Goal: Task Accomplishment & Management: Manage account settings

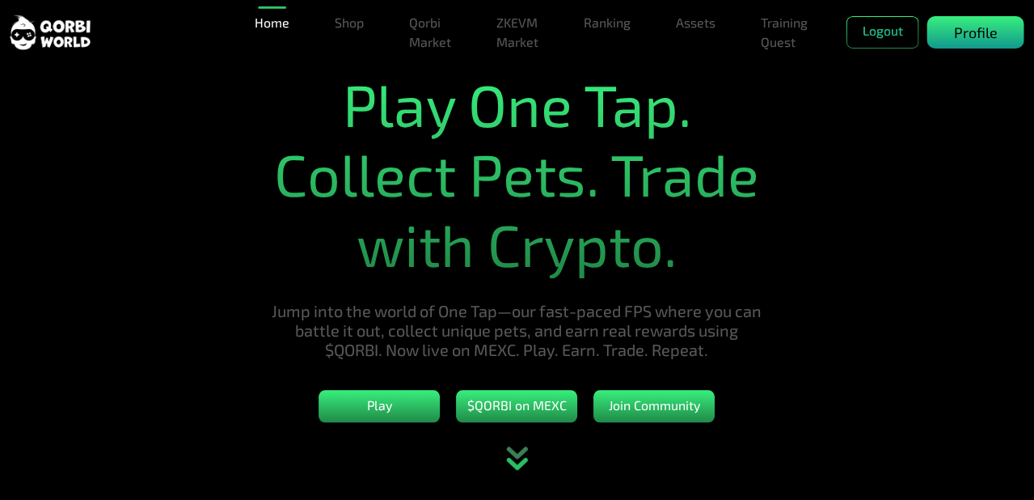
click at [954, 44] on div "Profile" at bounding box center [976, 32] width 97 height 32
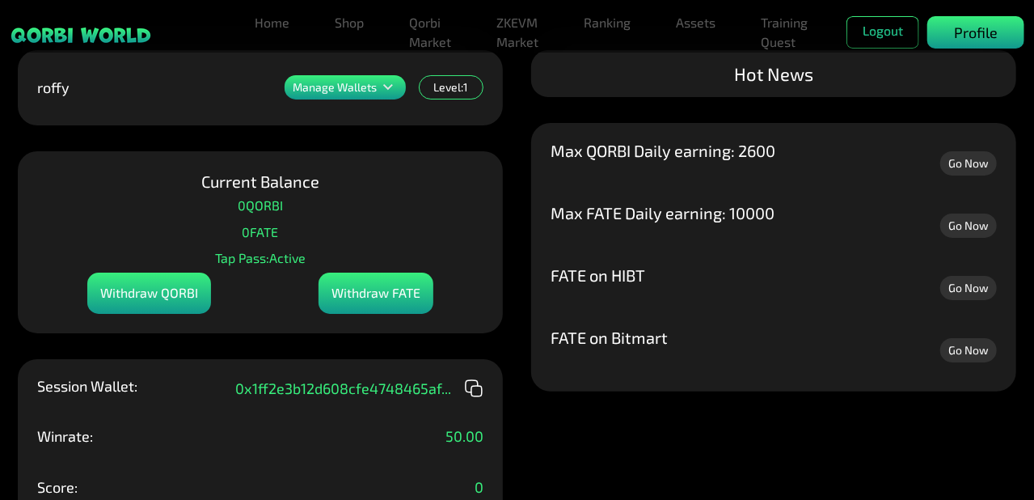
click at [964, 40] on p "Profile" at bounding box center [976, 33] width 44 height 22
click at [559, 97] on div "Hot News" at bounding box center [773, 73] width 485 height 47
click at [372, 78] on div "Manage Wallets" at bounding box center [345, 87] width 121 height 24
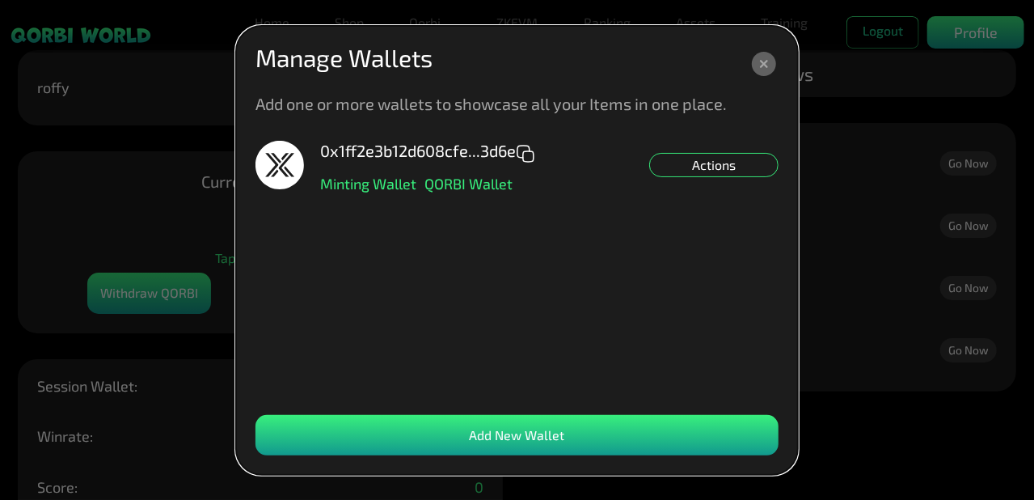
click at [373, 91] on dialog "Manage Wallets Add one or more wallets to showcase all your Items in one place.…" at bounding box center [517, 250] width 562 height 449
click at [477, 426] on div "Add New Wallet" at bounding box center [517, 435] width 523 height 40
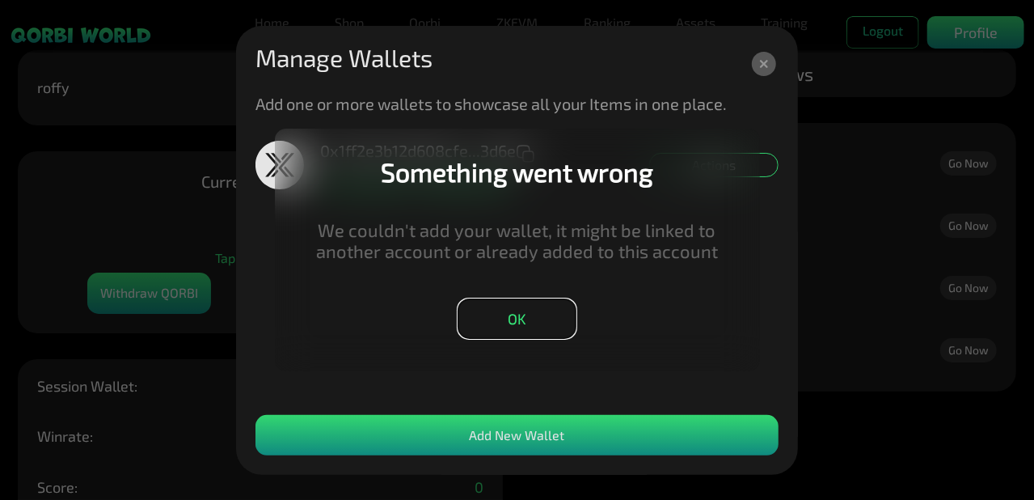
click at [536, 319] on button "OK" at bounding box center [517, 318] width 119 height 40
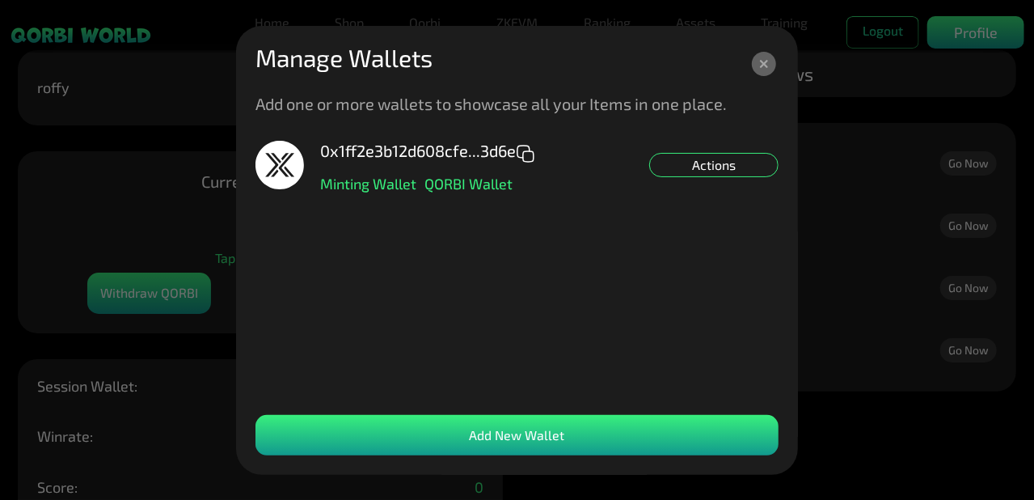
click at [506, 445] on div "Add New Wallet" at bounding box center [517, 435] width 523 height 40
click at [510, 438] on div "Add New Wallet" at bounding box center [517, 435] width 523 height 40
click at [772, 72] on icon at bounding box center [764, 64] width 24 height 24
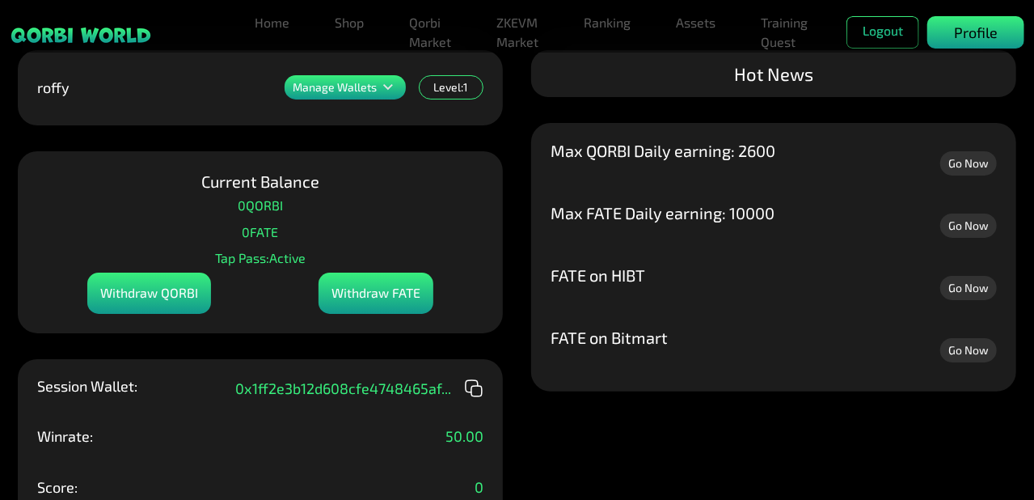
click at [937, 25] on div "Profile" at bounding box center [976, 32] width 97 height 32
click at [878, 26] on button "Logout" at bounding box center [883, 32] width 73 height 32
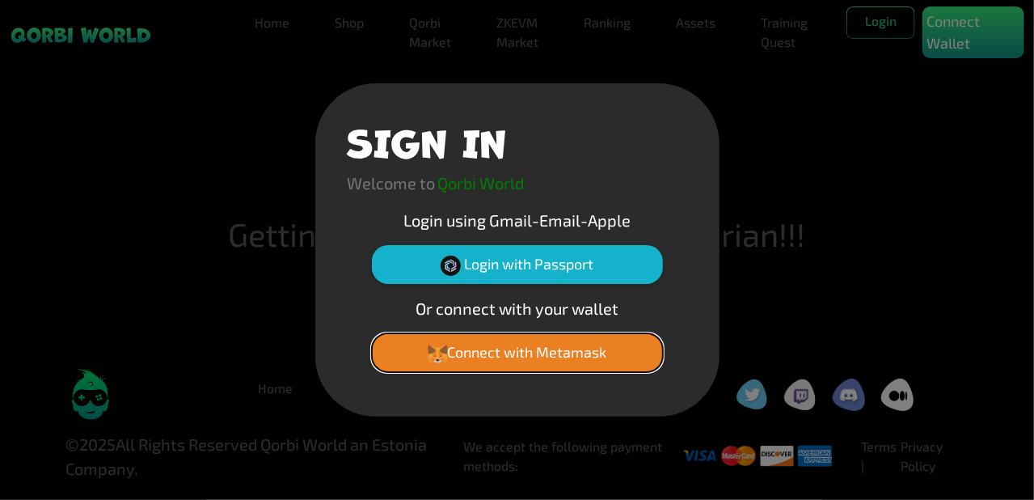
click at [493, 366] on button "Connect with Metamask" at bounding box center [517, 352] width 291 height 39
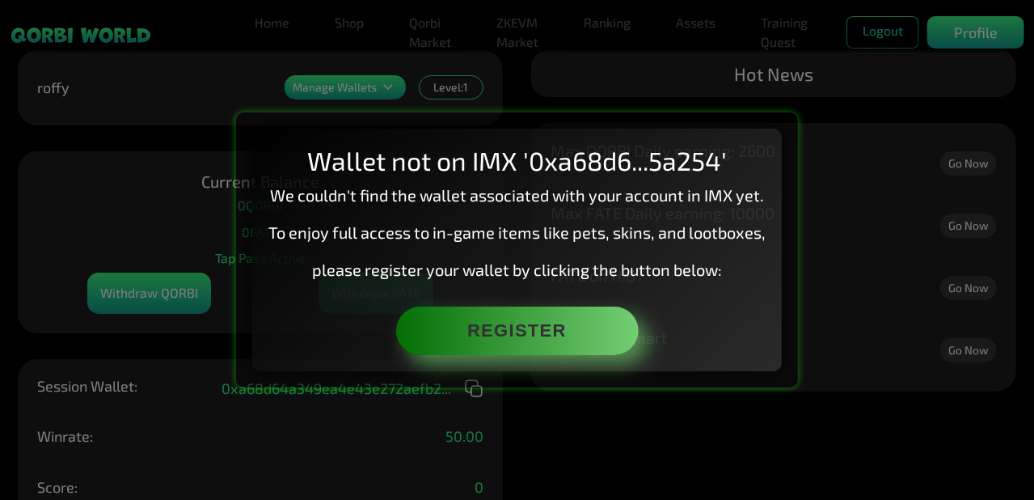
click at [852, 298] on div "Wallet not on IMX '0xa68d6...5a254' We couldn't find the wallet associated with…" at bounding box center [517, 250] width 1034 height 500
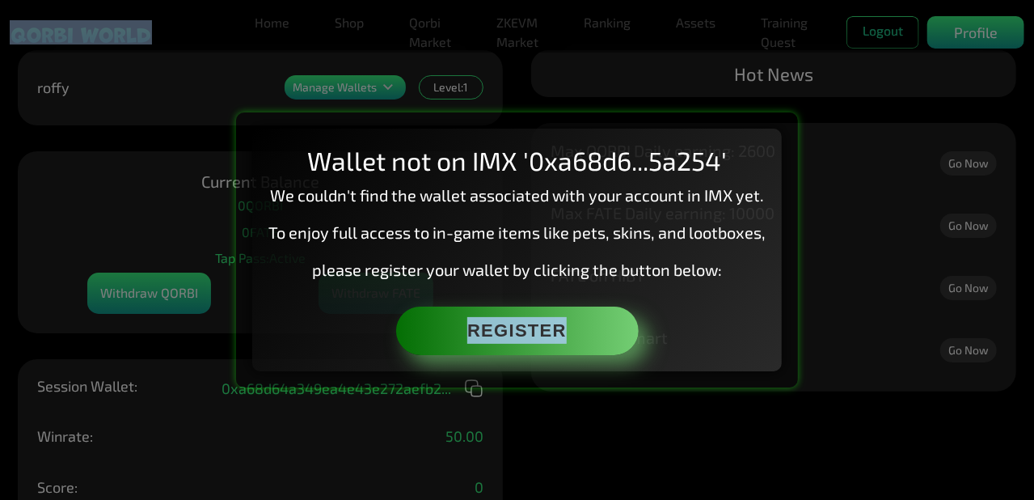
click at [852, 298] on div "Wallet not on IMX '0xa68d6...5a254' We couldn't find the wallet associated with…" at bounding box center [517, 250] width 1034 height 500
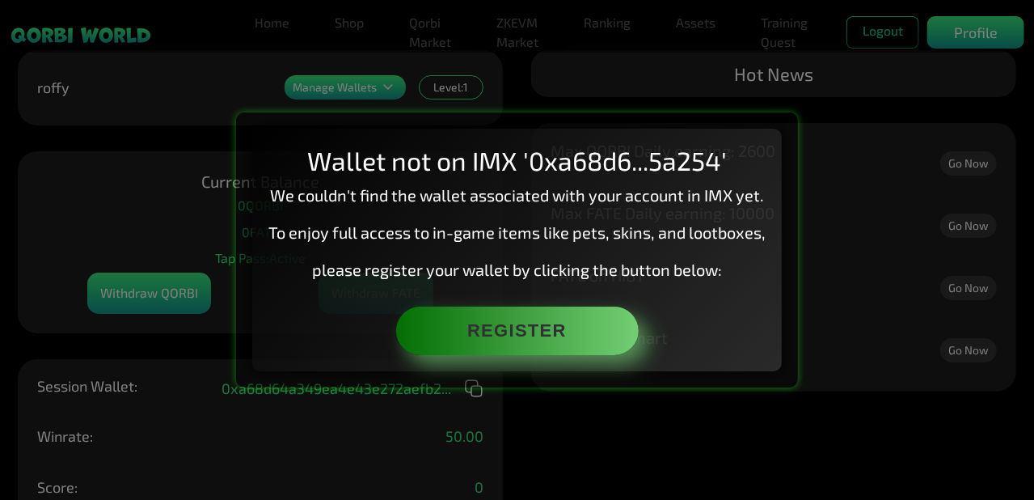
click at [916, 154] on div "Wallet not on IMX '0xa68d6...5a254' We couldn't find the wallet associated with…" at bounding box center [517, 250] width 1034 height 500
click at [148, 230] on div "Wallet not on IMX '0xa68d6...5a254' We couldn't find the wallet associated with…" at bounding box center [517, 250] width 1034 height 500
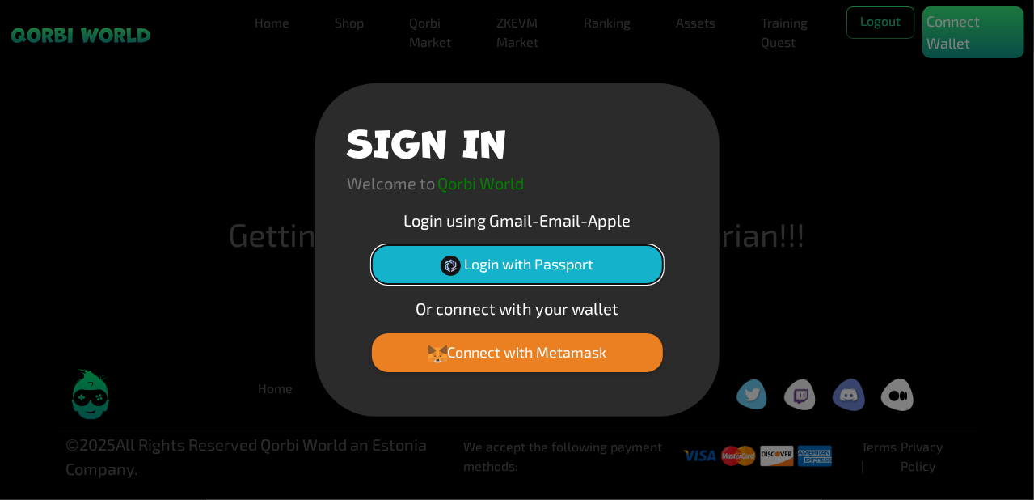
click at [479, 264] on button "Login with Passport" at bounding box center [517, 264] width 291 height 39
click at [435, 245] on button "Login with Passport" at bounding box center [517, 264] width 291 height 39
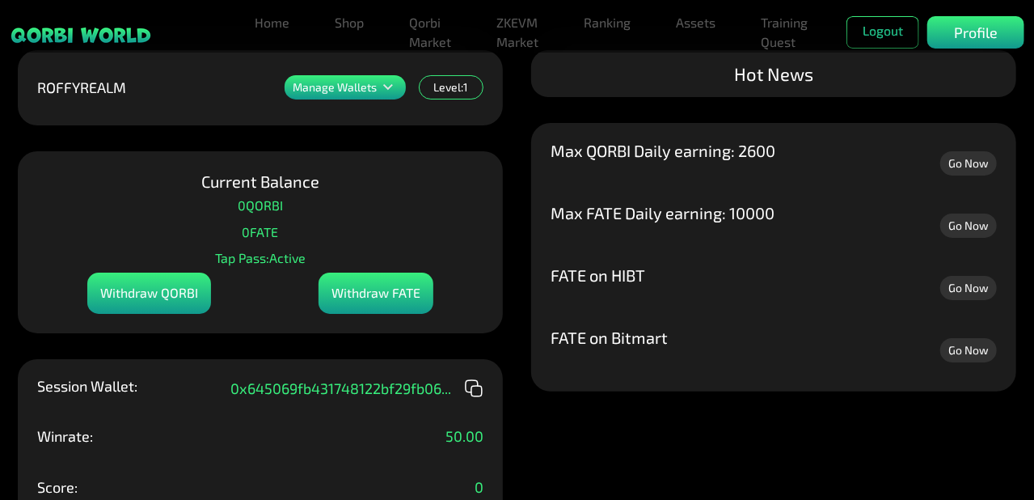
click at [326, 91] on p "Manage Wallets" at bounding box center [335, 87] width 84 height 11
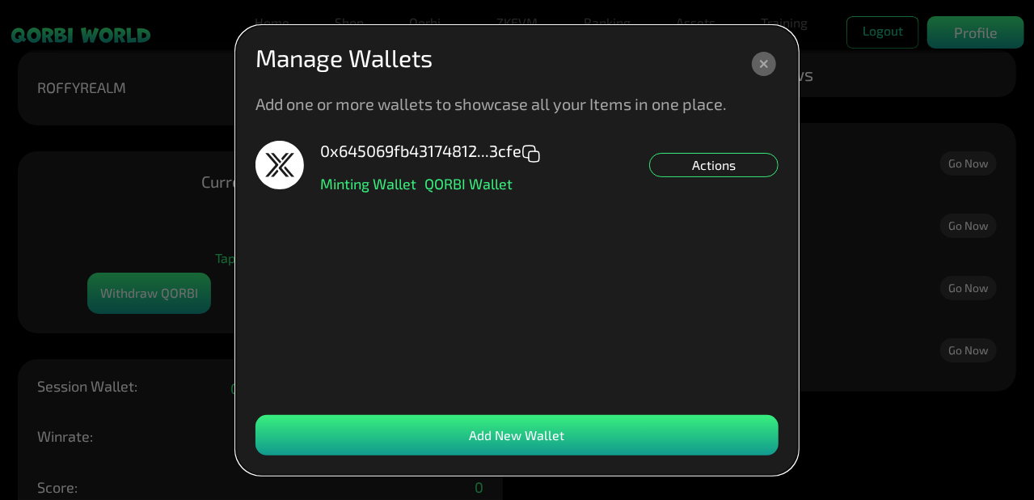
click at [463, 412] on dialog "Manage Wallets Add one or more wallets to showcase all your Items in one place.…" at bounding box center [517, 250] width 562 height 449
click at [467, 428] on div "Add New Wallet" at bounding box center [517, 435] width 523 height 40
click at [679, 436] on div "Add New Wallet" at bounding box center [517, 435] width 523 height 40
click at [770, 70] on icon at bounding box center [764, 64] width 24 height 24
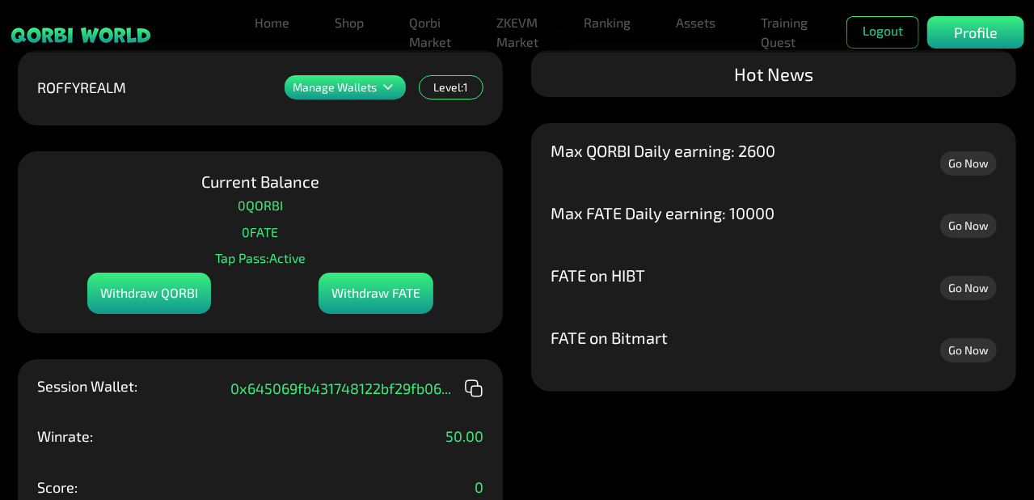
click at [993, 15] on div "Home Shop Qorbi Market ZKEVM Market Ranking Assets Assets Bundles Forge Burn Eg…" at bounding box center [636, 32] width 776 height 52
click at [991, 37] on p "Profile" at bounding box center [976, 33] width 44 height 22
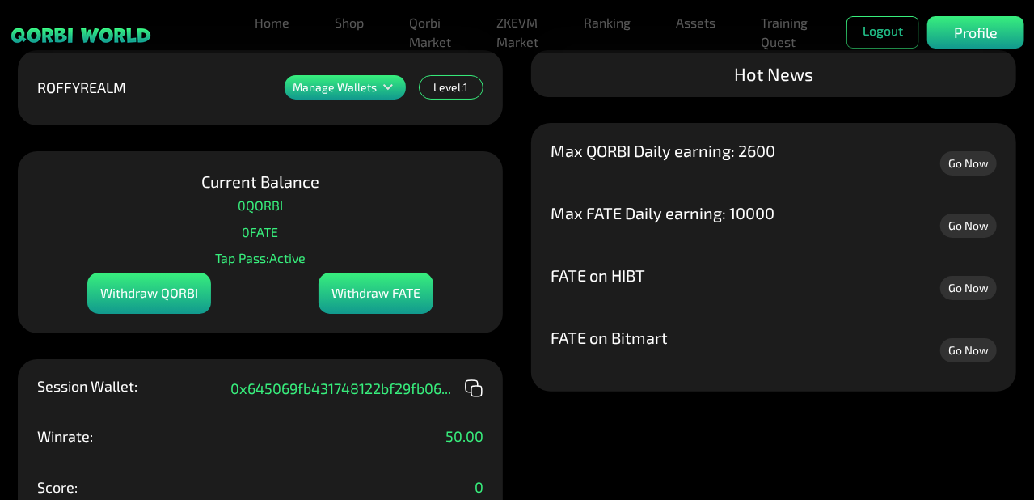
click at [884, 153] on div "Max QORBI Daily earning: 2600 Go Now" at bounding box center [774, 163] width 446 height 43
click at [353, 25] on link "Shop" at bounding box center [349, 22] width 42 height 32
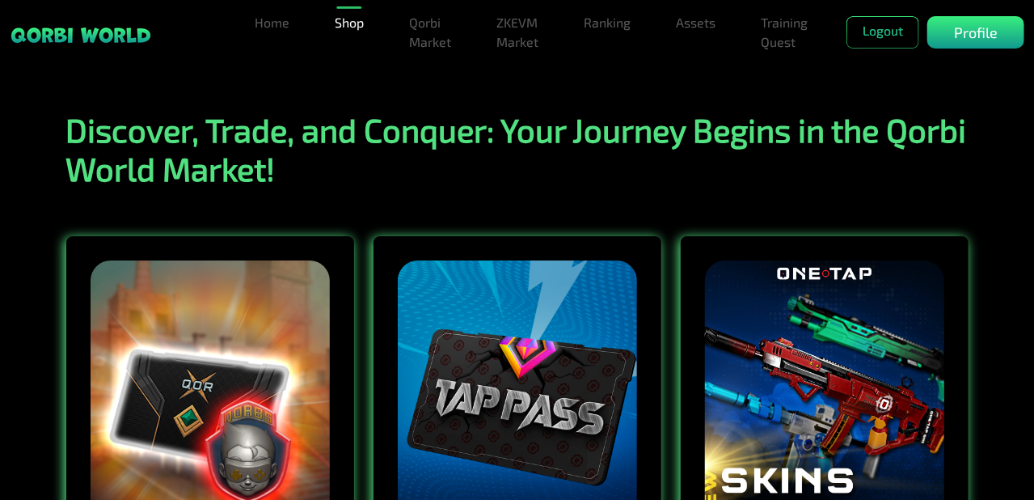
click at [302, 27] on ul "Home Shop Qorbi Market ZKEVM Market Ranking Assets Assets Bundles Forge Burn Eg…" at bounding box center [547, 32] width 598 height 52
click at [283, 23] on link "Home" at bounding box center [272, 22] width 48 height 32
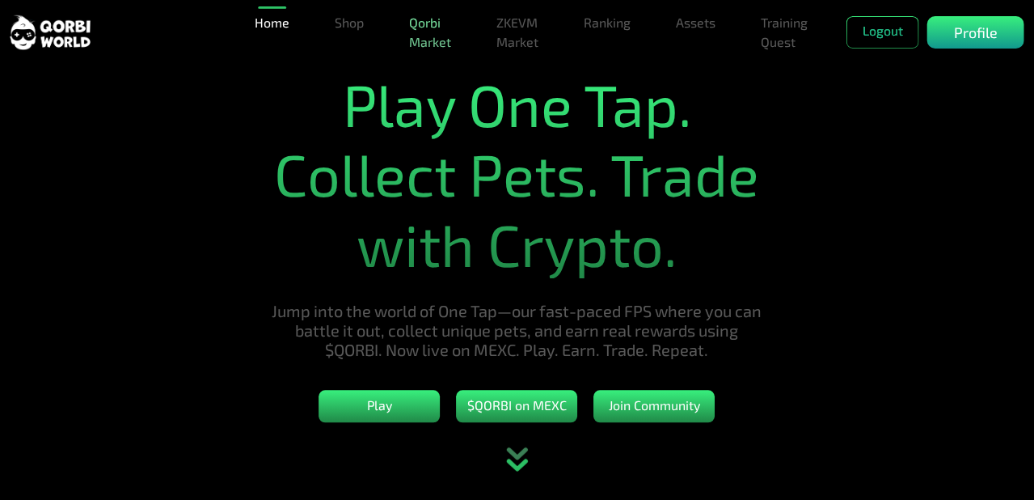
click at [430, 33] on link "Qorbi Market" at bounding box center [430, 32] width 55 height 52
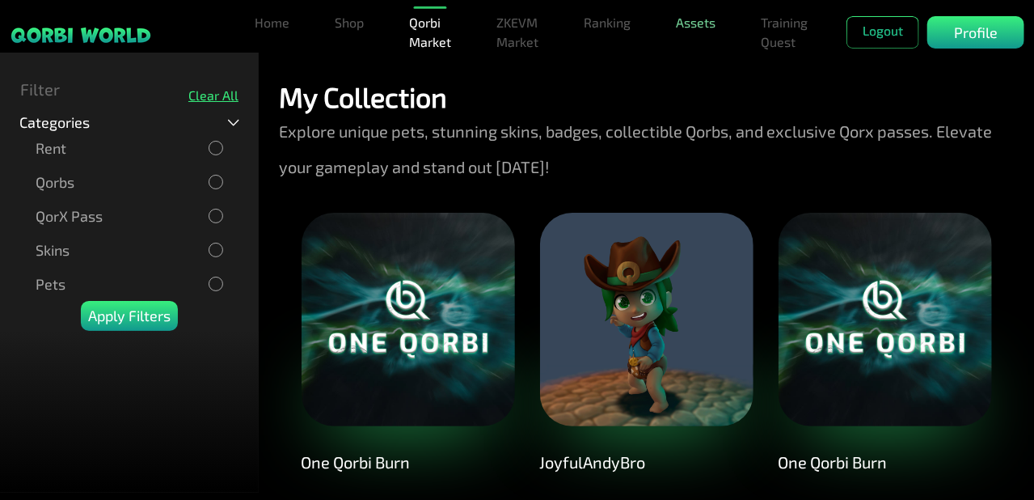
click at [705, 23] on link "Assets" at bounding box center [696, 22] width 53 height 32
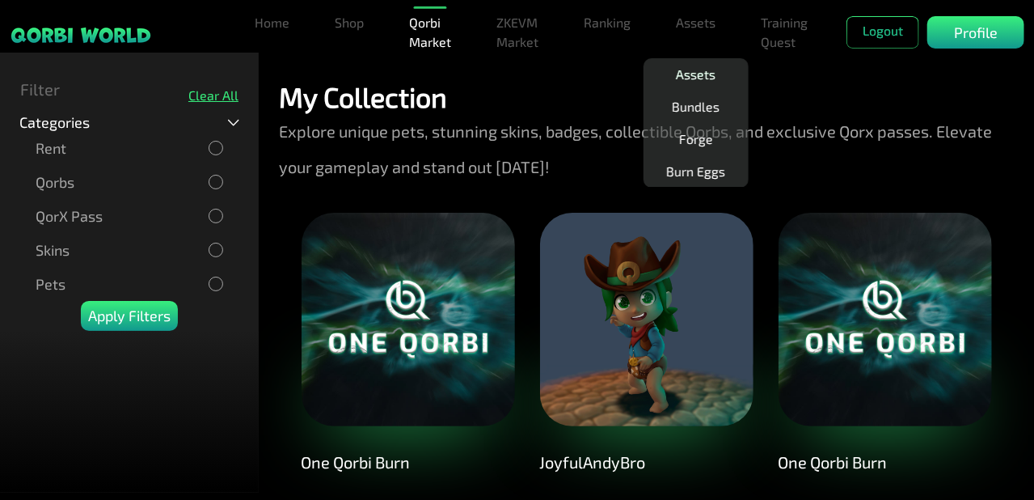
click at [694, 80] on link "Assets" at bounding box center [696, 74] width 53 height 32
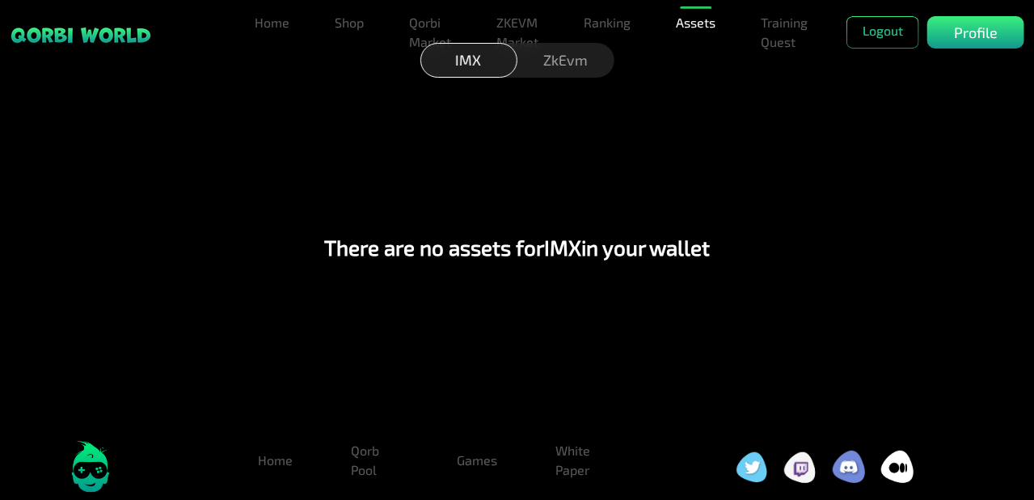
click at [566, 76] on div "ZkEvm" at bounding box center [566, 60] width 97 height 35
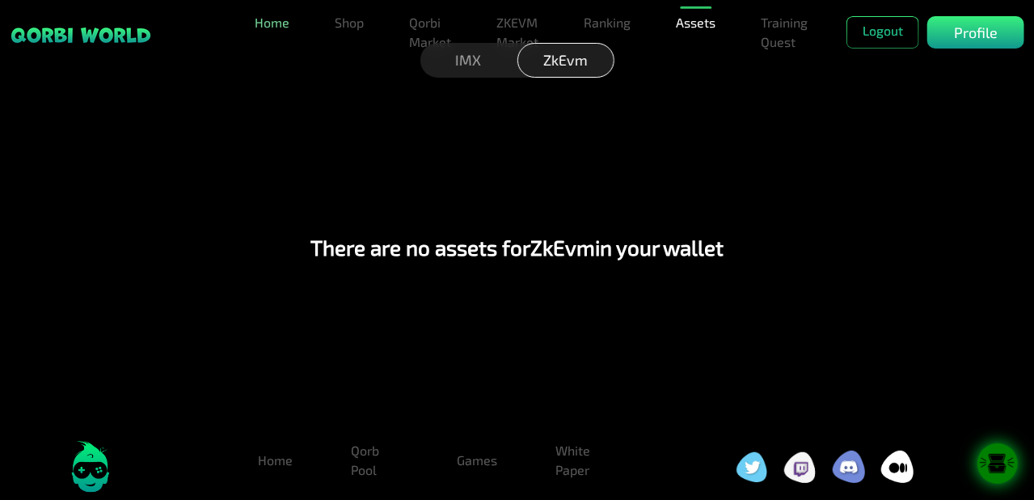
click at [271, 27] on link "Home" at bounding box center [272, 22] width 48 height 32
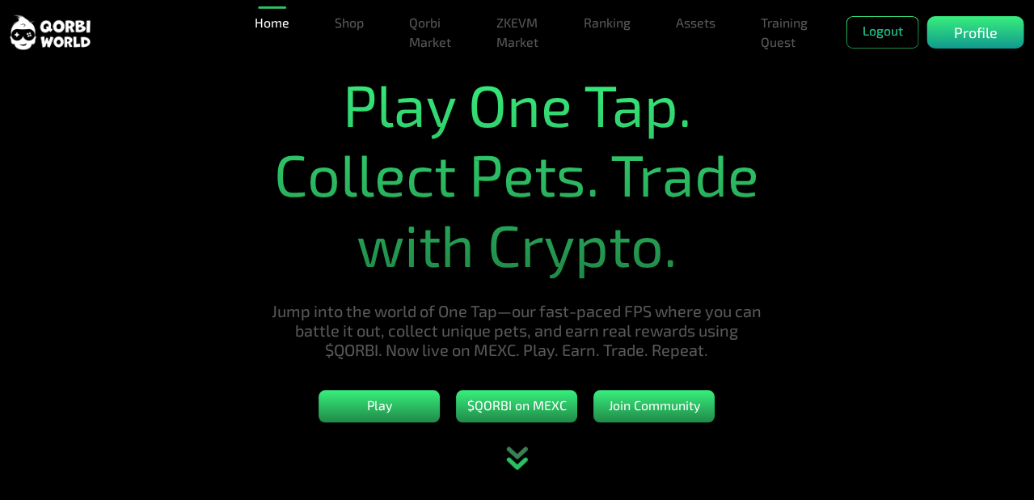
click at [464, 60] on nav "Home Shop Qorbi Market ZKEVM Market Ranking Assets Assets Bundles Forge Burn Eg…" at bounding box center [517, 32] width 1034 height 65
drag, startPoint x: 346, startPoint y: 19, endPoint x: 413, endPoint y: 35, distance: 69.0
click at [346, 19] on link "Shop" at bounding box center [349, 22] width 42 height 32
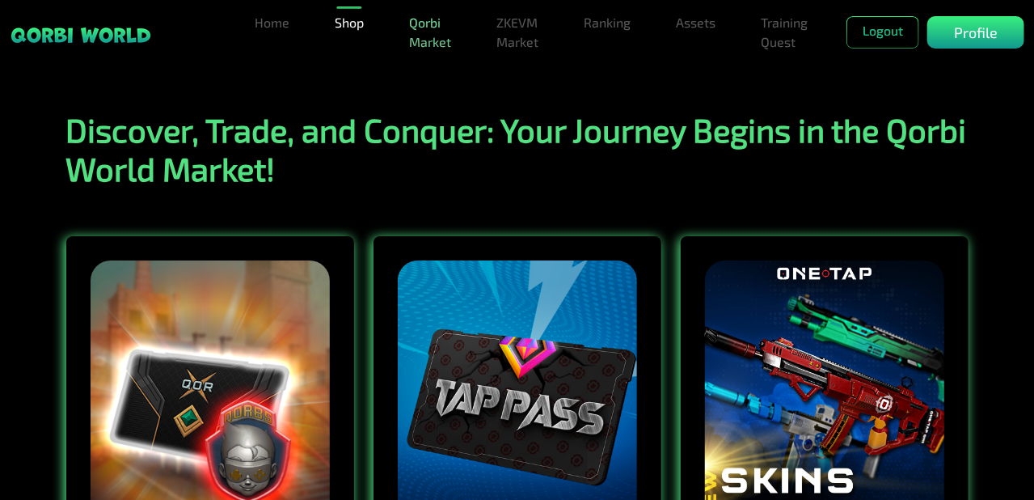
click at [417, 35] on link "Qorbi Market" at bounding box center [430, 32] width 55 height 52
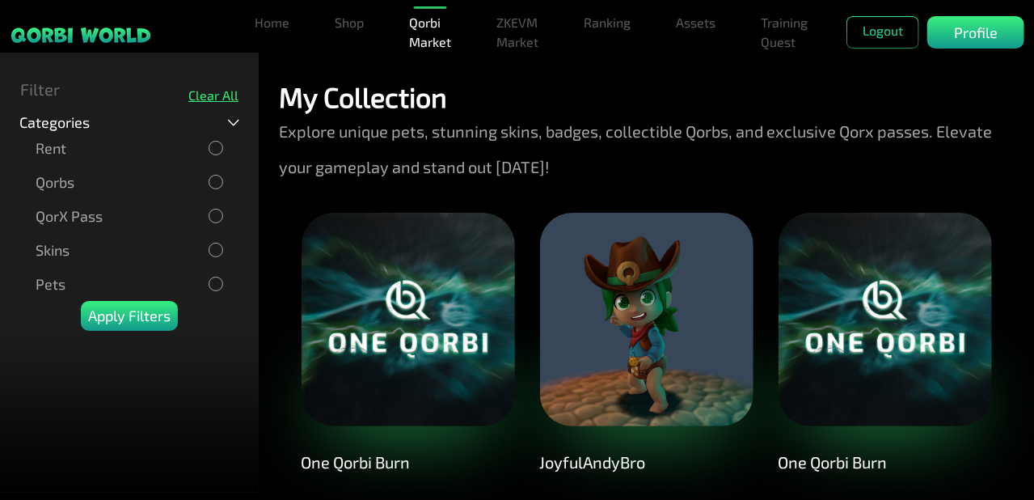
click at [74, 21] on link at bounding box center [81, 32] width 142 height 32
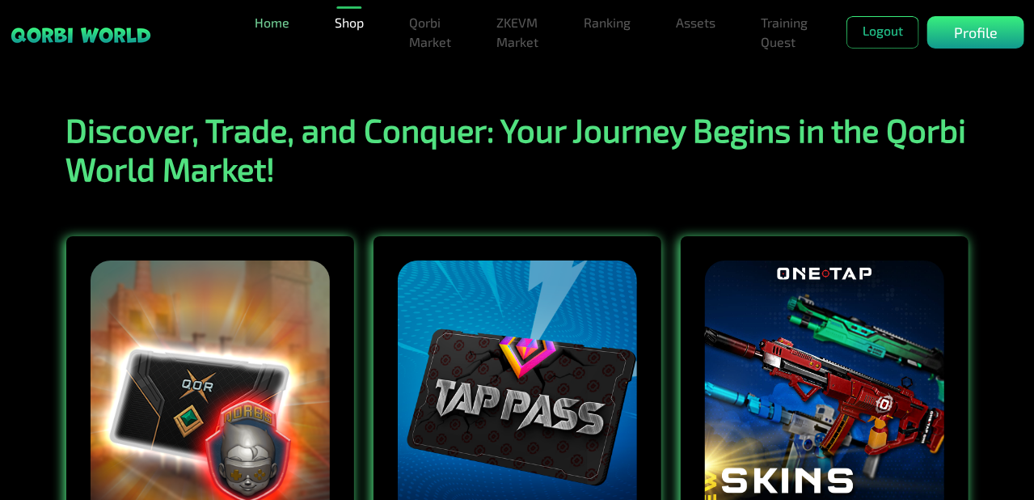
click at [262, 19] on link "Home" at bounding box center [272, 22] width 48 height 32
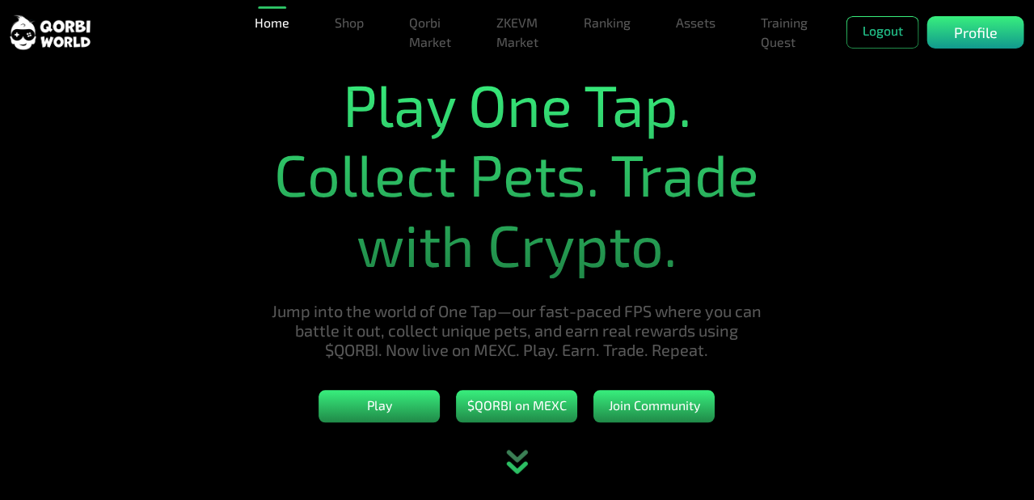
click at [409, 429] on div "Play $QORBI on MEXC Join Community" at bounding box center [517, 407] width 412 height 49
click at [393, 406] on button "Play" at bounding box center [379, 407] width 121 height 32
click at [511, 452] on icon "animation" at bounding box center [517, 463] width 71 height 73
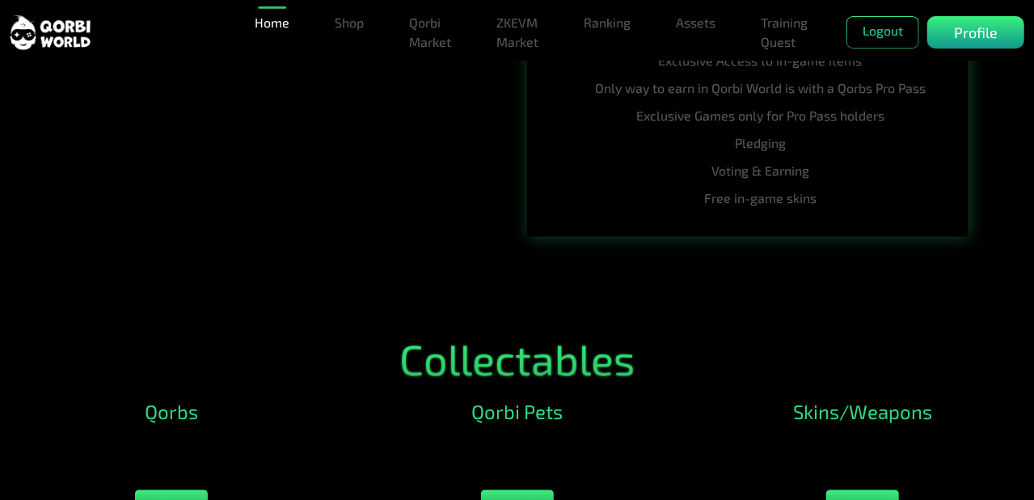
scroll to position [2219, 0]
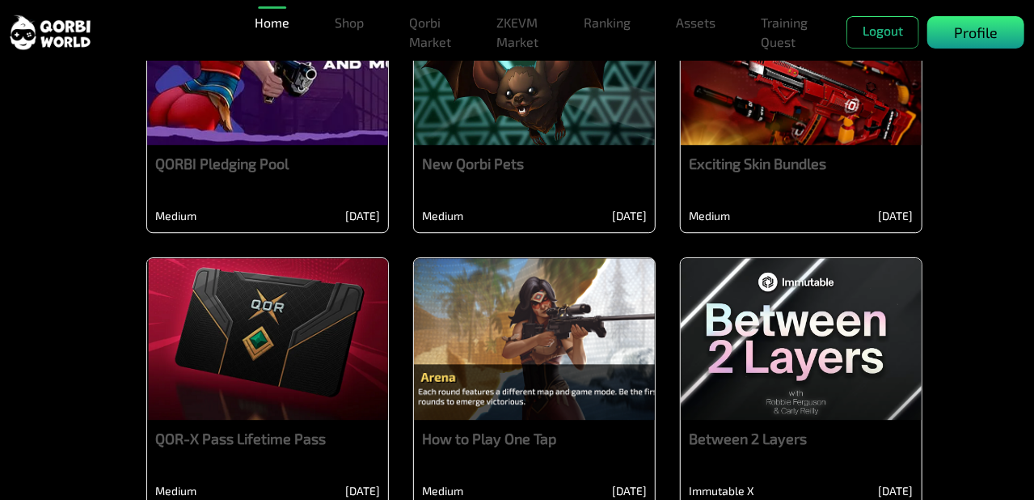
click at [986, 29] on p "Profile" at bounding box center [976, 33] width 44 height 22
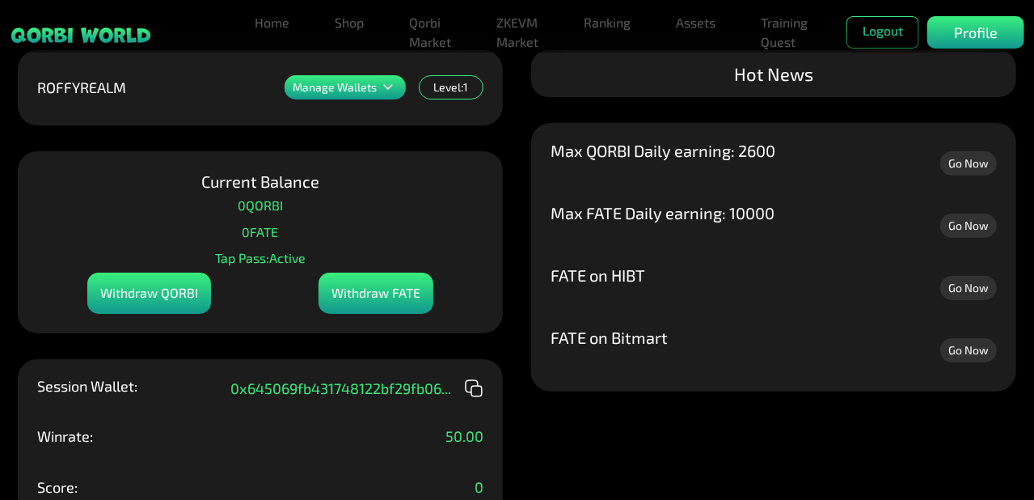
click at [347, 91] on p "Manage Wallets" at bounding box center [335, 87] width 84 height 11
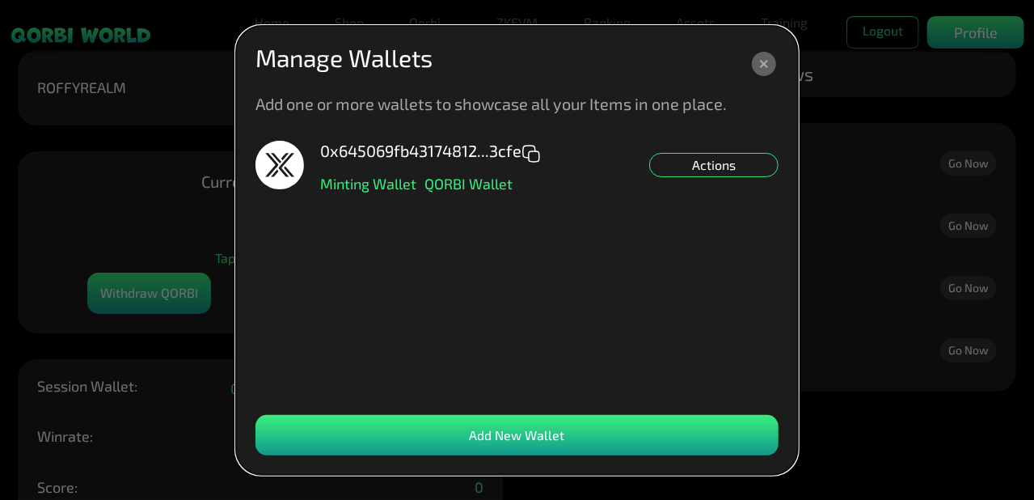
click at [473, 438] on div "Add New Wallet" at bounding box center [517, 435] width 523 height 40
click at [401, 323] on div "0x645069fb43174812...3cfe Minting Wallet QORBI Wallet Actions" at bounding box center [517, 270] width 523 height 258
click at [755, 65] on icon at bounding box center [764, 64] width 24 height 24
